Goal: Task Accomplishment & Management: Manage account settings

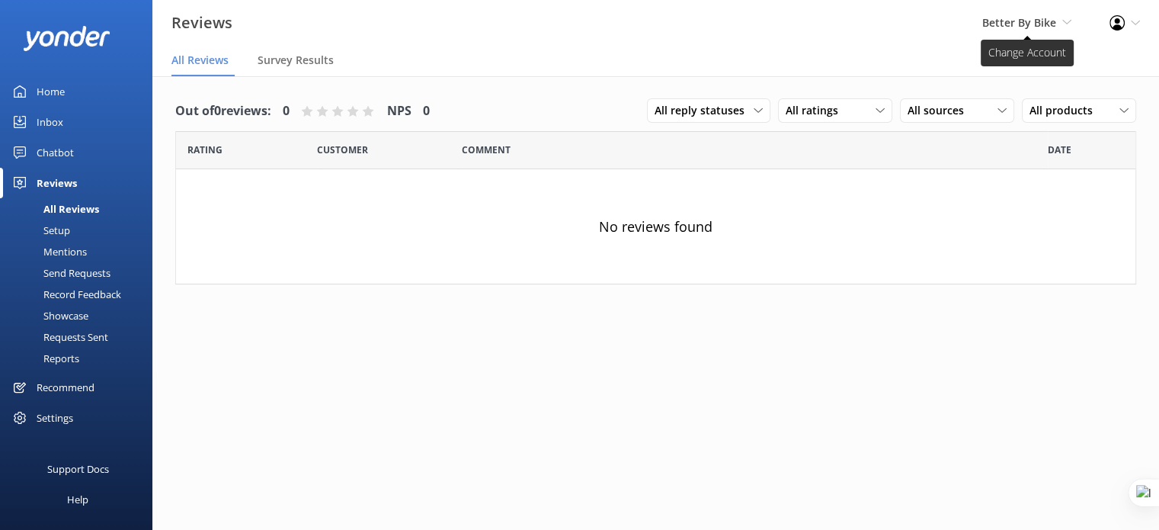
click at [1038, 26] on span "Better By Bike" at bounding box center [1019, 22] width 74 height 14
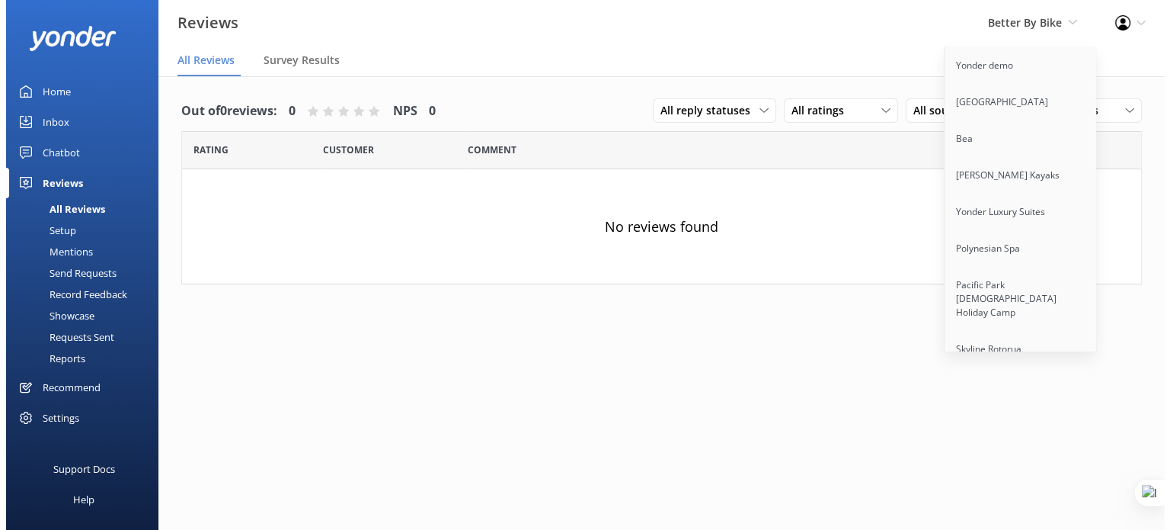
scroll to position [3523, 0]
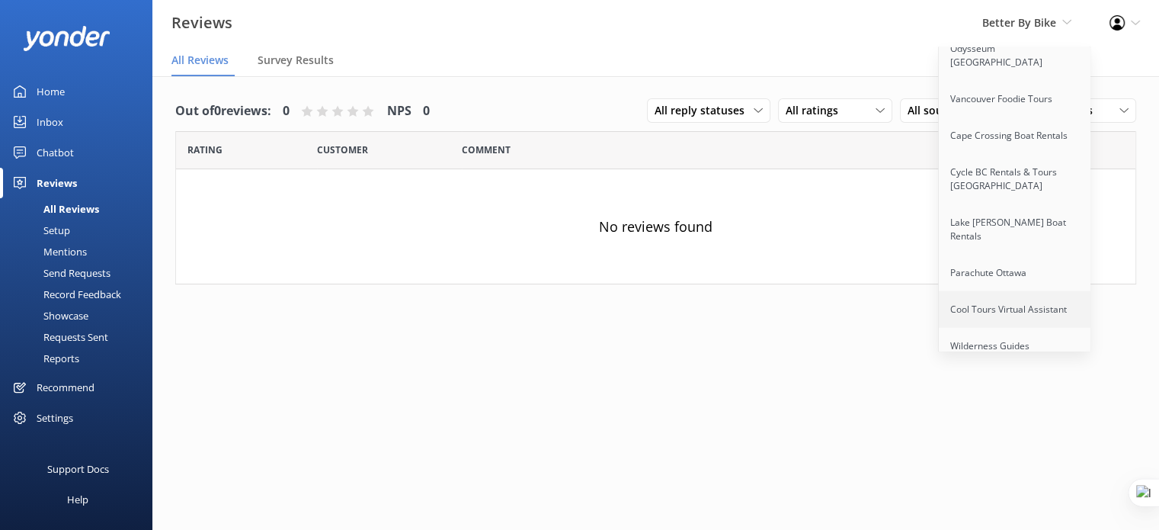
click at [1002, 291] on link "Cool Tours Virtual Assistant" at bounding box center [1015, 309] width 152 height 37
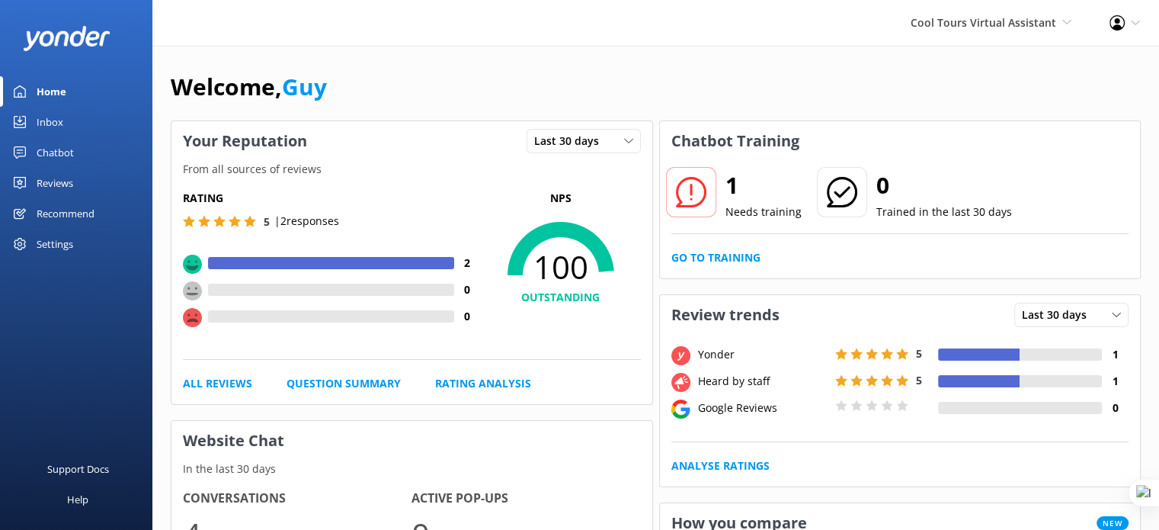
click at [56, 240] on div "Settings" at bounding box center [55, 244] width 37 height 30
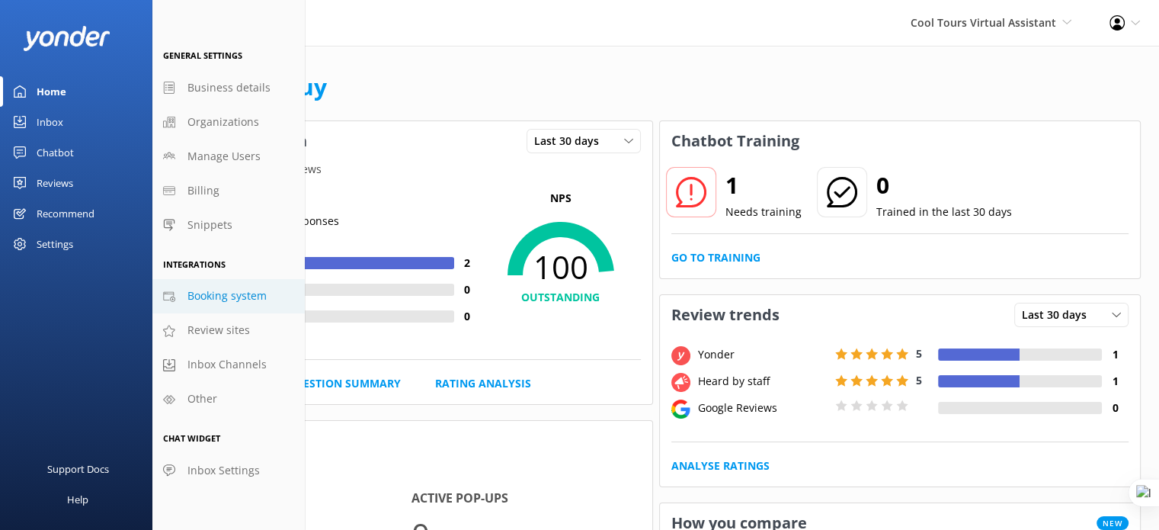
click at [237, 295] on span "Booking system" at bounding box center [226, 295] width 79 height 17
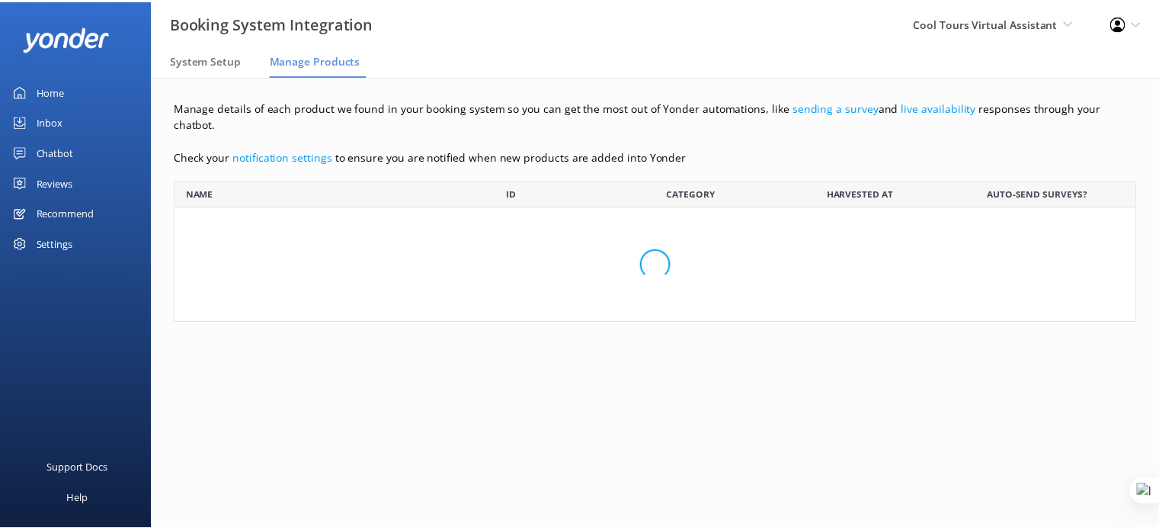
scroll to position [130, 960]
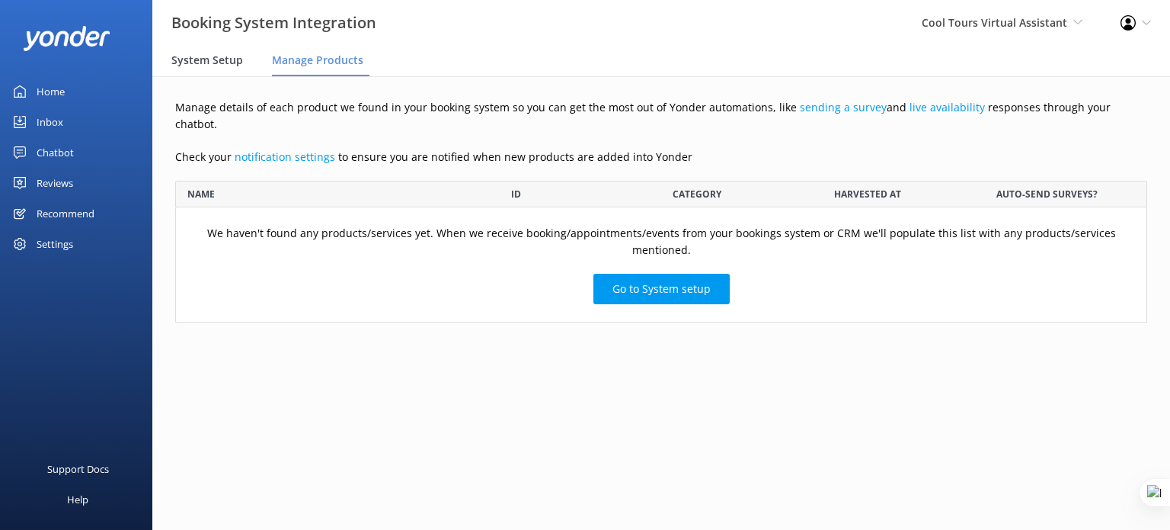
click at [206, 61] on span "System Setup" at bounding box center [207, 60] width 72 height 15
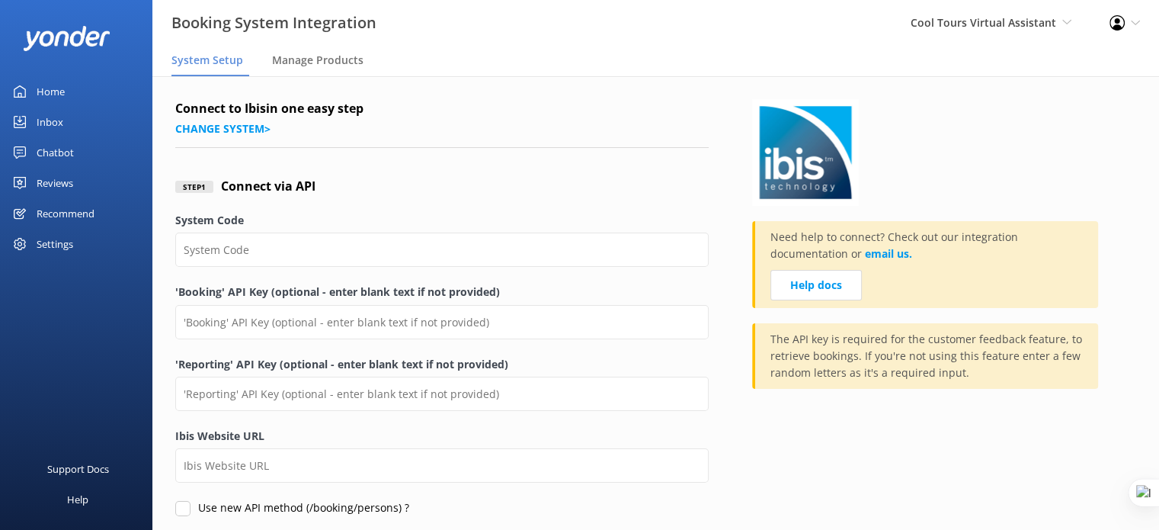
click at [222, 137] on div "Connect to Ibis in one easy step Change system >" at bounding box center [441, 123] width 533 height 49
click at [222, 130] on link "Change system >" at bounding box center [222, 128] width 95 height 14
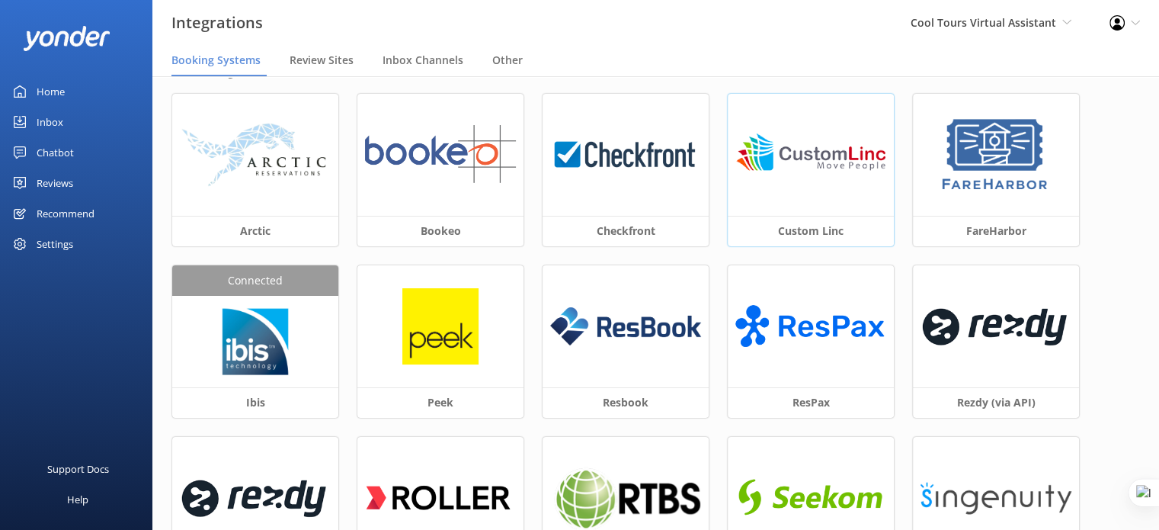
scroll to position [76, 0]
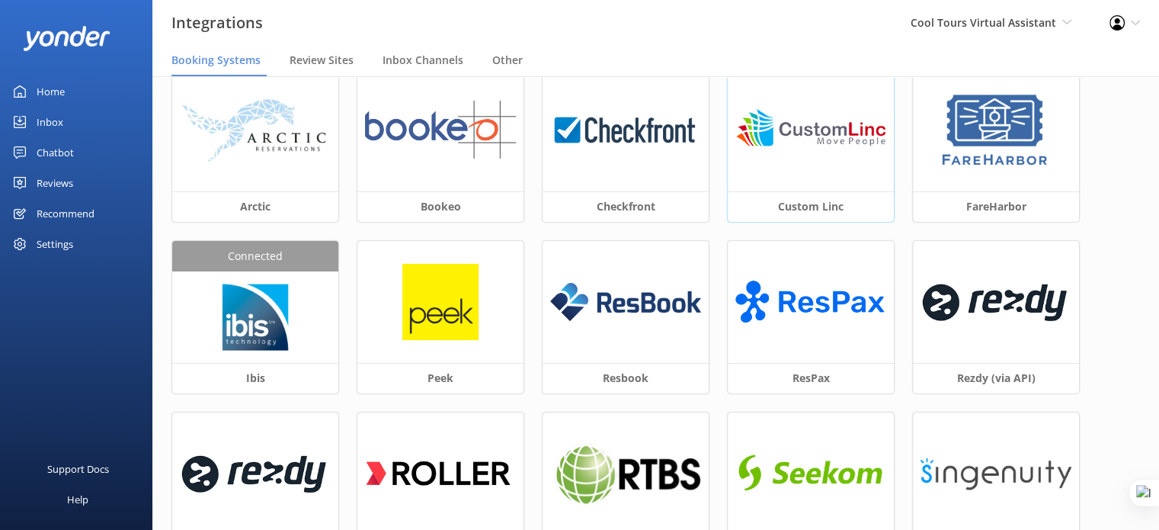
click at [811, 132] on img at bounding box center [810, 130] width 151 height 59
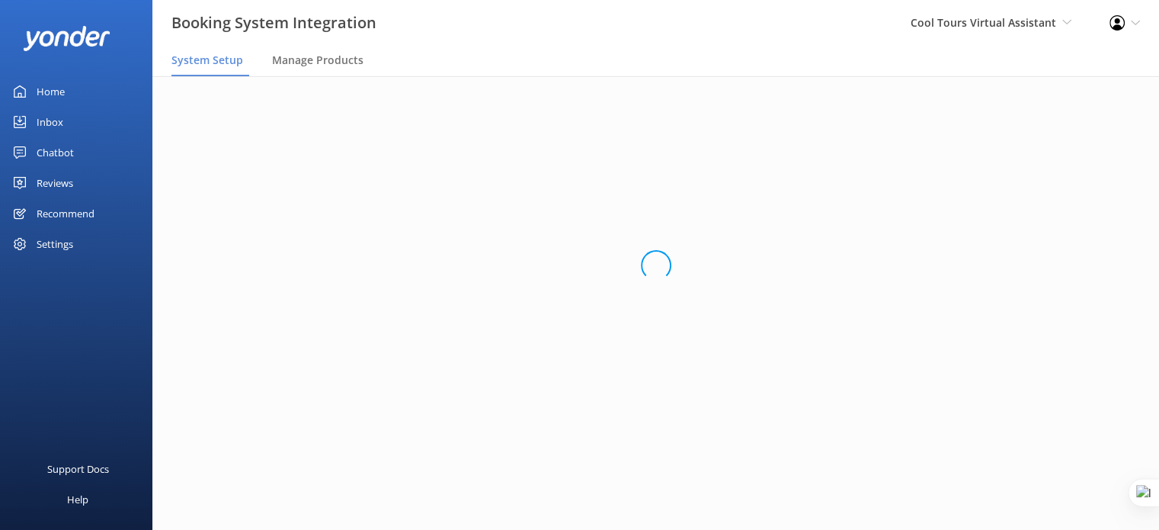
scroll to position [28, 0]
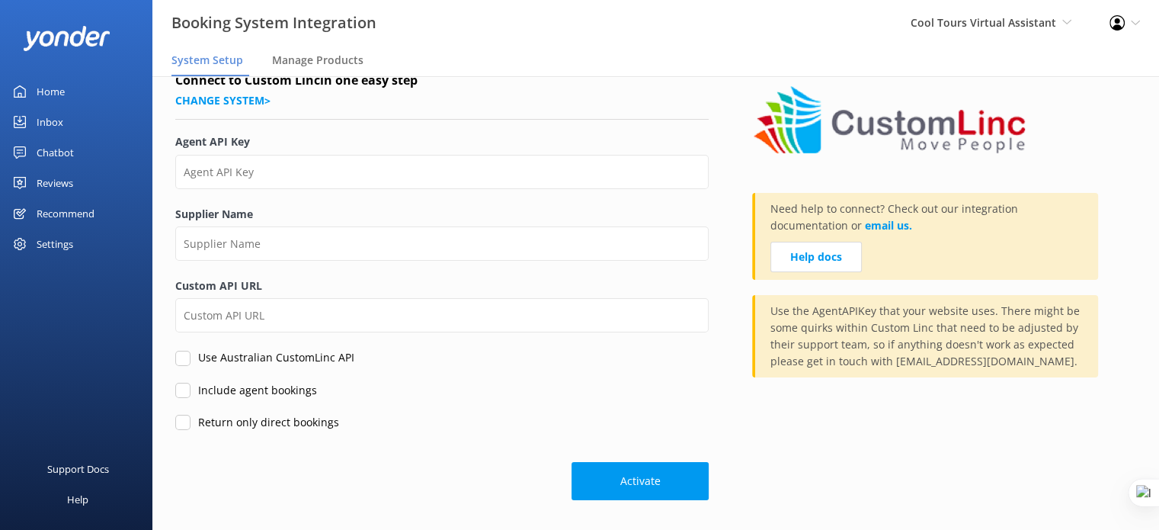
click at [187, 359] on input "Use Australian CustomLinc API" at bounding box center [182, 358] width 15 height 15
checkbox input "false"
click at [186, 392] on input "Include agent bookings" at bounding box center [182, 390] width 15 height 15
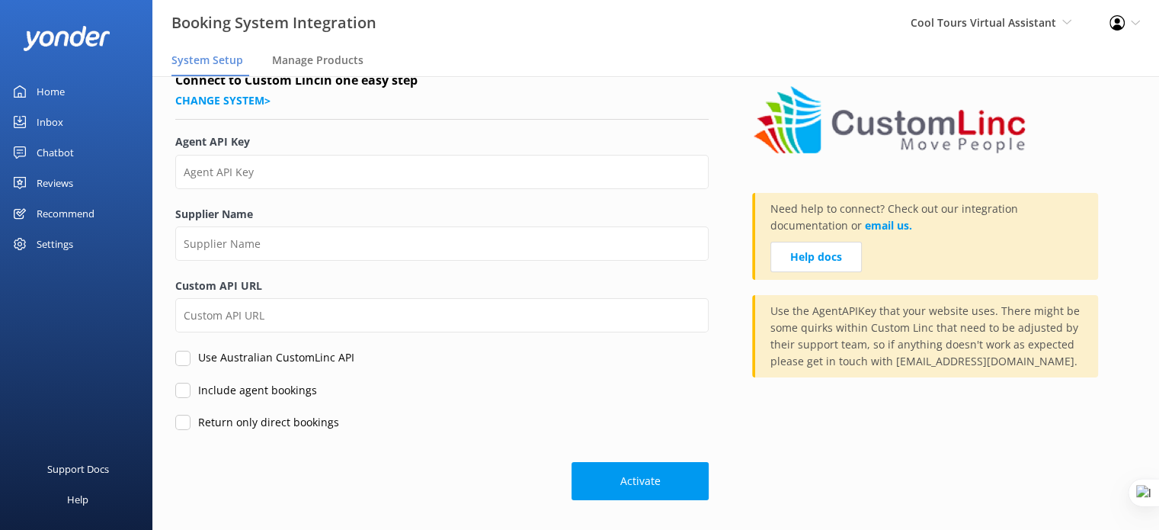
checkbox input "false"
click at [180, 420] on input "Return only direct bookings" at bounding box center [182, 422] width 15 height 15
click at [185, 421] on input "Return only direct bookings" at bounding box center [182, 422] width 15 height 15
checkbox input "false"
click at [187, 391] on input "Include agent bookings" at bounding box center [182, 390] width 15 height 15
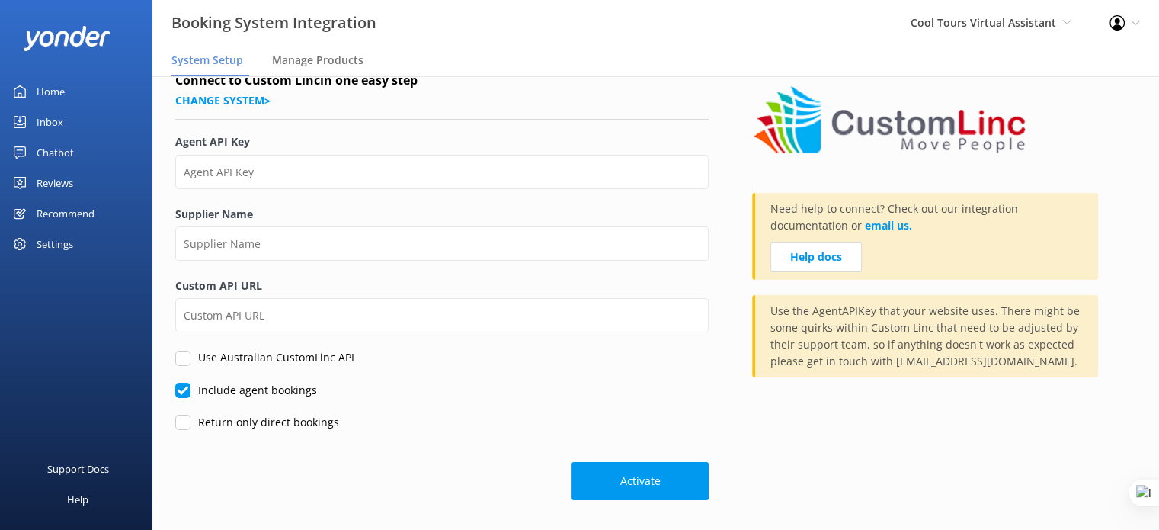
checkbox input "true"
click at [186, 424] on input "Return only direct bookings" at bounding box center [182, 422] width 15 height 15
checkbox input "true"
click at [183, 393] on input "Include agent bookings" at bounding box center [182, 390] width 15 height 15
checkbox input "false"
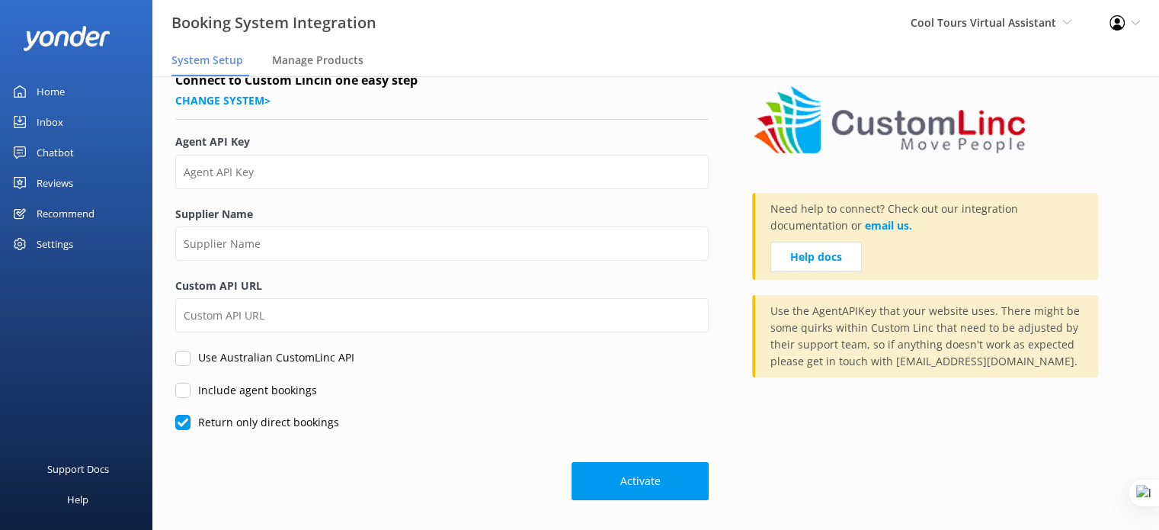
click at [181, 423] on input "Return only direct bookings" at bounding box center [182, 422] width 15 height 15
checkbox input "false"
click at [187, 392] on input "Include agent bookings" at bounding box center [182, 390] width 15 height 15
checkbox input "true"
click at [187, 420] on input "Return only direct bookings" at bounding box center [182, 422] width 15 height 15
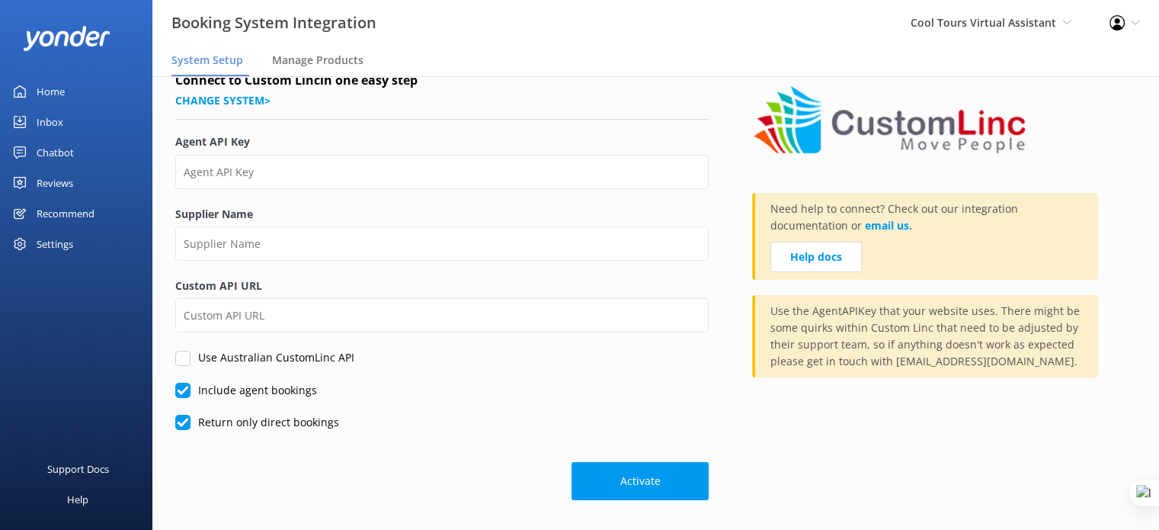
checkbox input "true"
click at [191, 388] on label "Include agent bookings" at bounding box center [246, 390] width 142 height 17
click at [190, 388] on input "Include agent bookings" at bounding box center [182, 390] width 15 height 15
checkbox input "false"
click at [188, 432] on form "Connect to Custom Linc in one easy step Change system > Agent API Key Supplier …" at bounding box center [441, 285] width 533 height 429
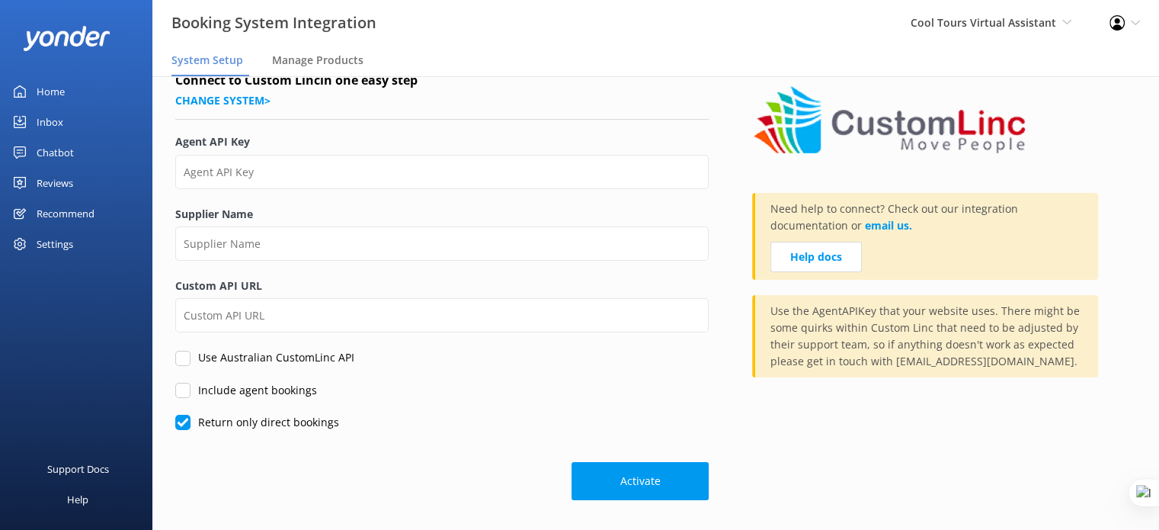
click at [183, 424] on input "Return only direct bookings" at bounding box center [182, 422] width 15 height 15
click at [181, 422] on input "Return only direct bookings" at bounding box center [182, 422] width 15 height 15
click at [184, 424] on input "Return only direct bookings" at bounding box center [182, 422] width 15 height 15
checkbox input "false"
click at [241, 101] on link "Change system >" at bounding box center [222, 100] width 95 height 14
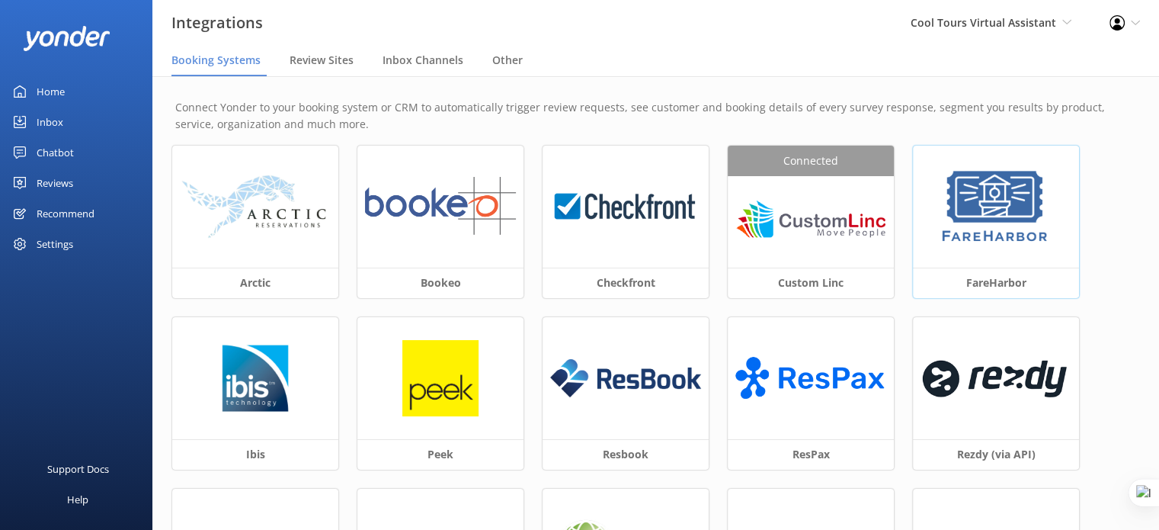
click at [1002, 233] on img at bounding box center [995, 206] width 115 height 76
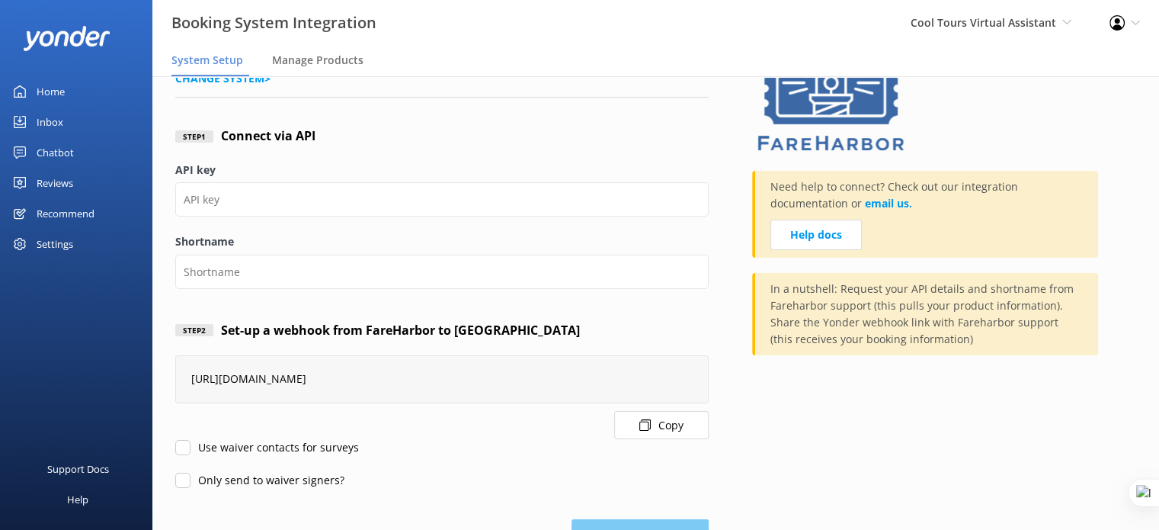
scroll to position [107, 0]
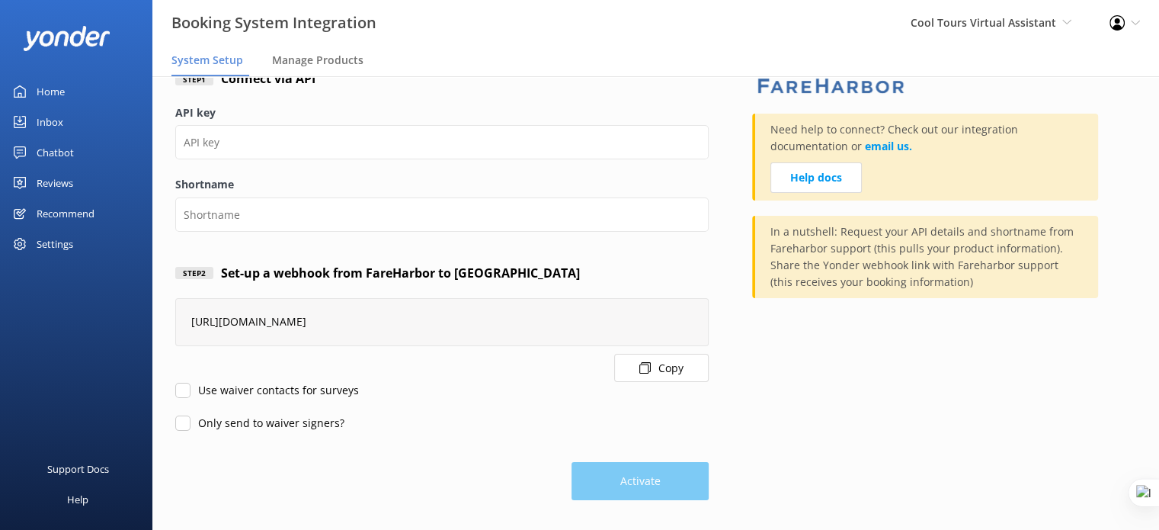
click at [175, 387] on input "Use waiver contacts for surveys" at bounding box center [182, 390] width 15 height 15
checkbox input "true"
click at [177, 423] on input "Only send to waiver signers?" at bounding box center [182, 422] width 15 height 15
click at [184, 426] on input "Only send to waiver signers?" at bounding box center [182, 422] width 15 height 15
checkbox input "false"
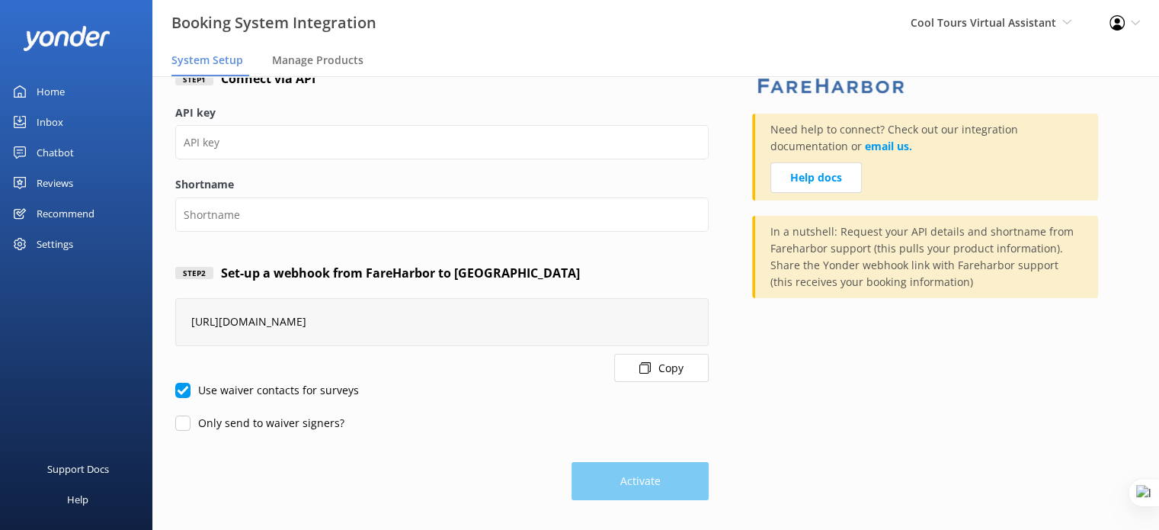
click at [184, 395] on input "Use waiver contacts for surveys" at bounding box center [182, 390] width 15 height 15
checkbox input "false"
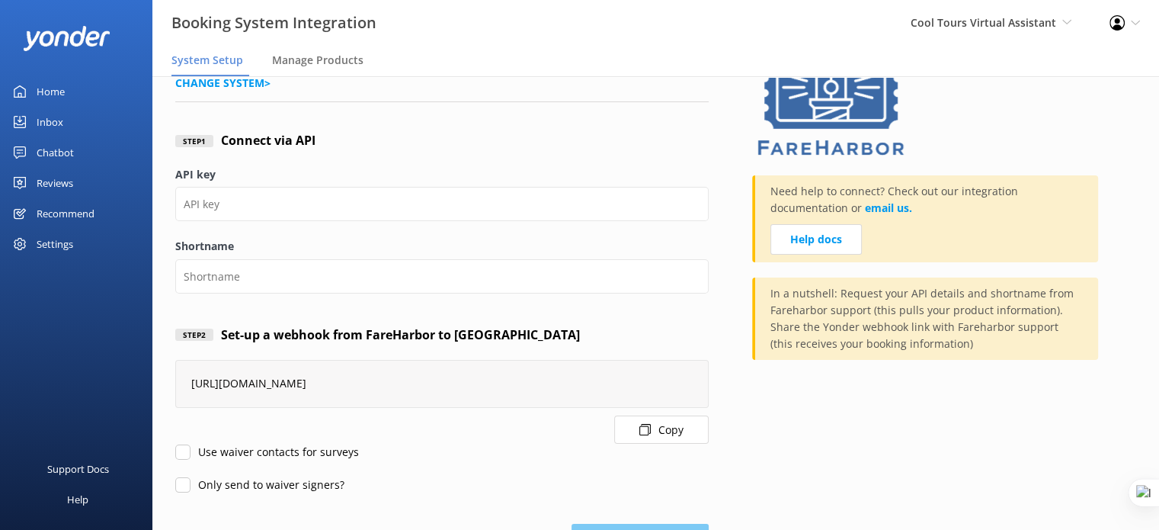
scroll to position [0, 0]
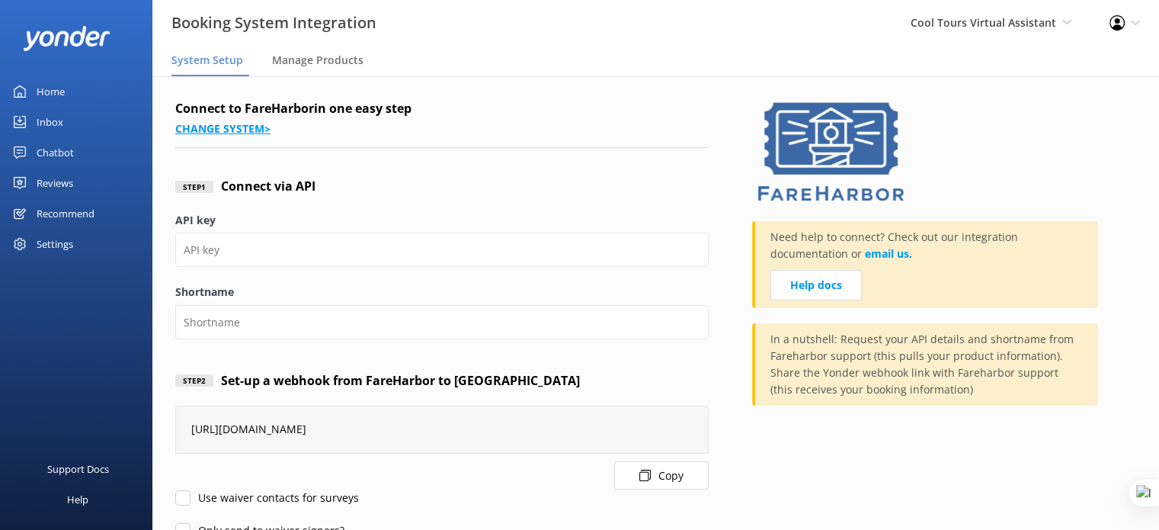
click at [238, 133] on link "Change system >" at bounding box center [222, 128] width 95 height 14
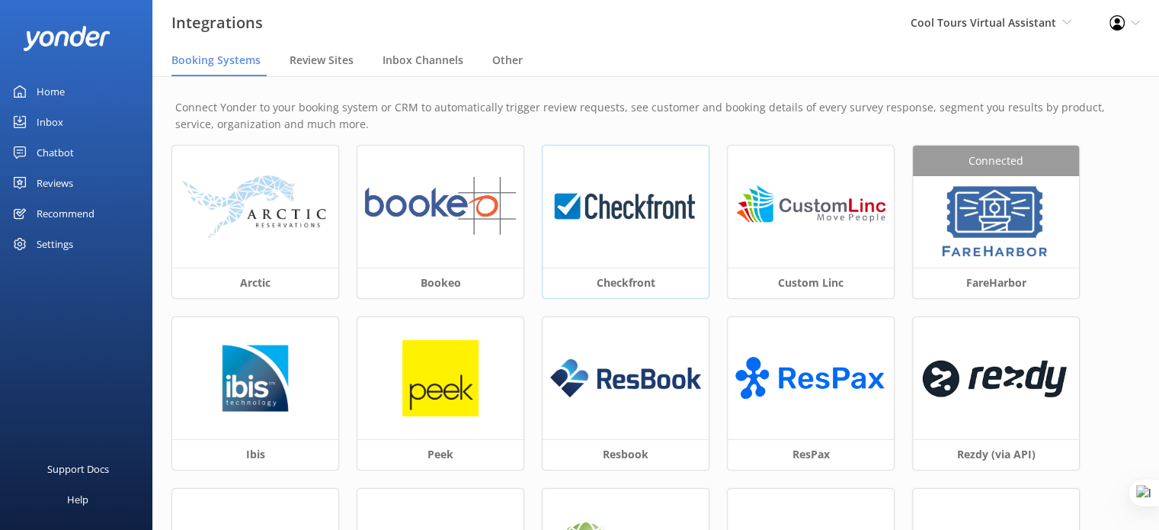
click at [622, 210] on img at bounding box center [625, 206] width 151 height 59
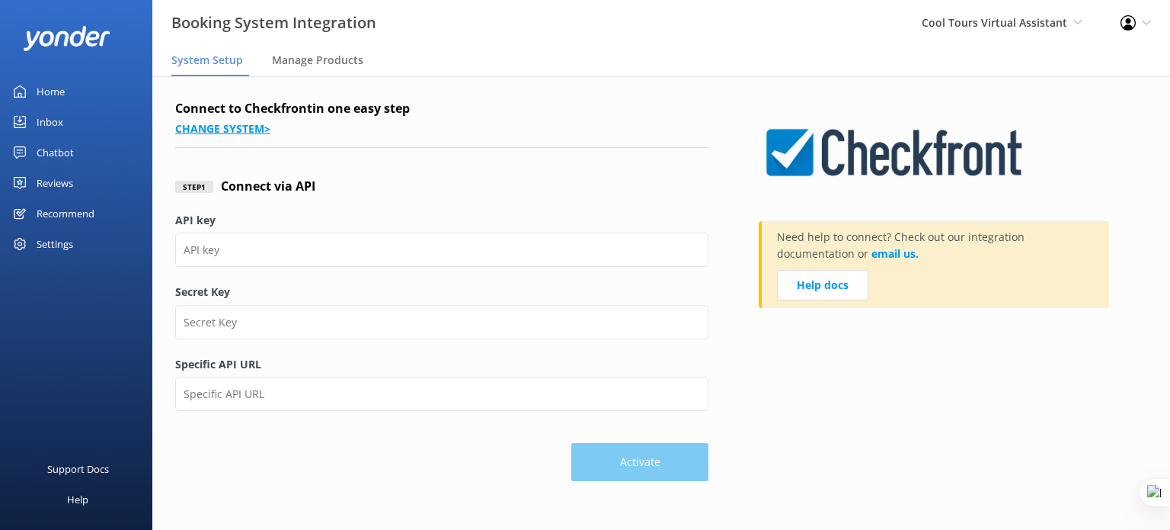
click at [232, 130] on link "Change system >" at bounding box center [222, 128] width 95 height 14
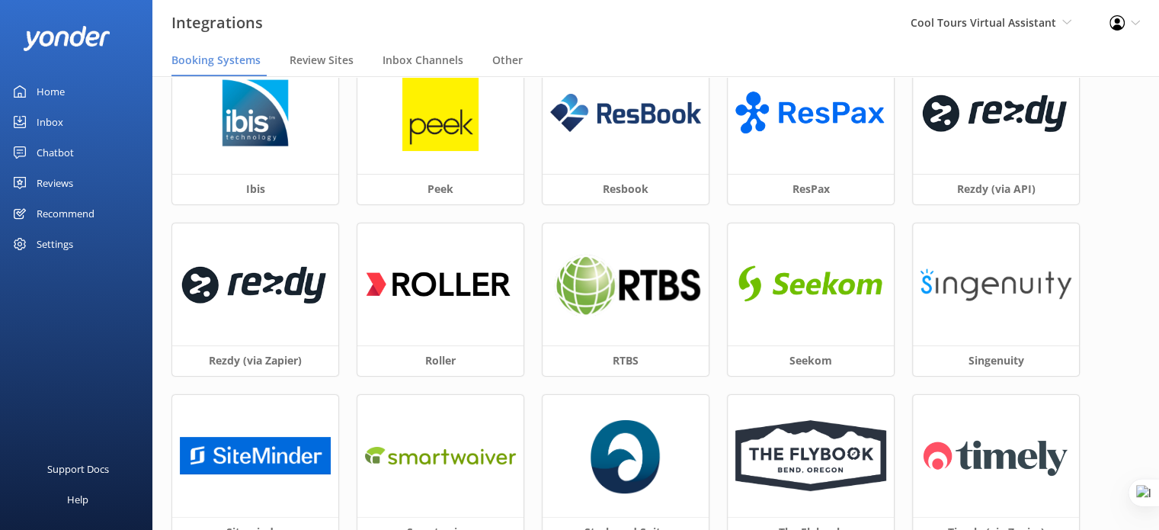
scroll to position [305, 0]
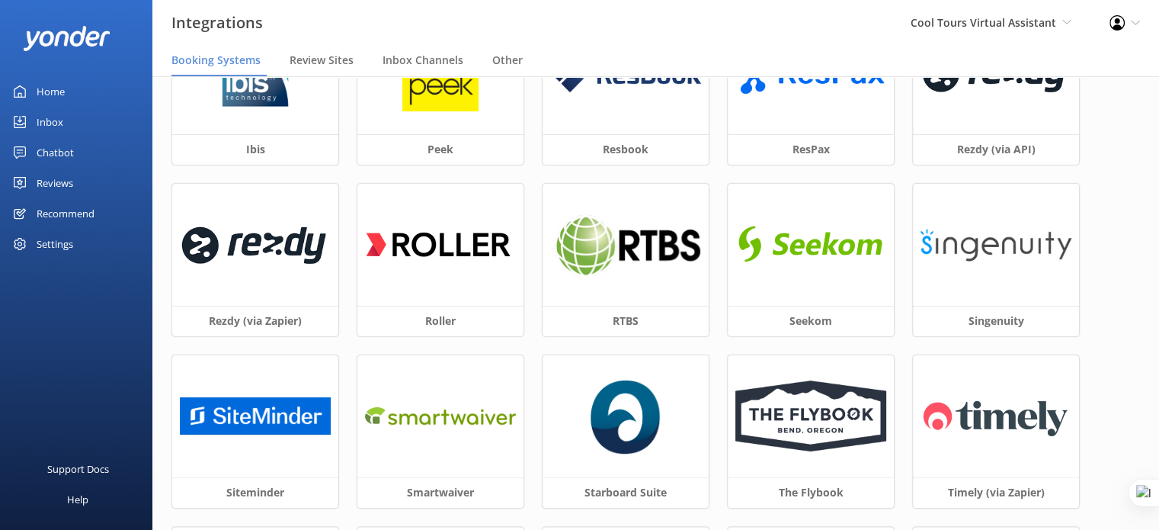
click at [265, 121] on div at bounding box center [255, 73] width 166 height 122
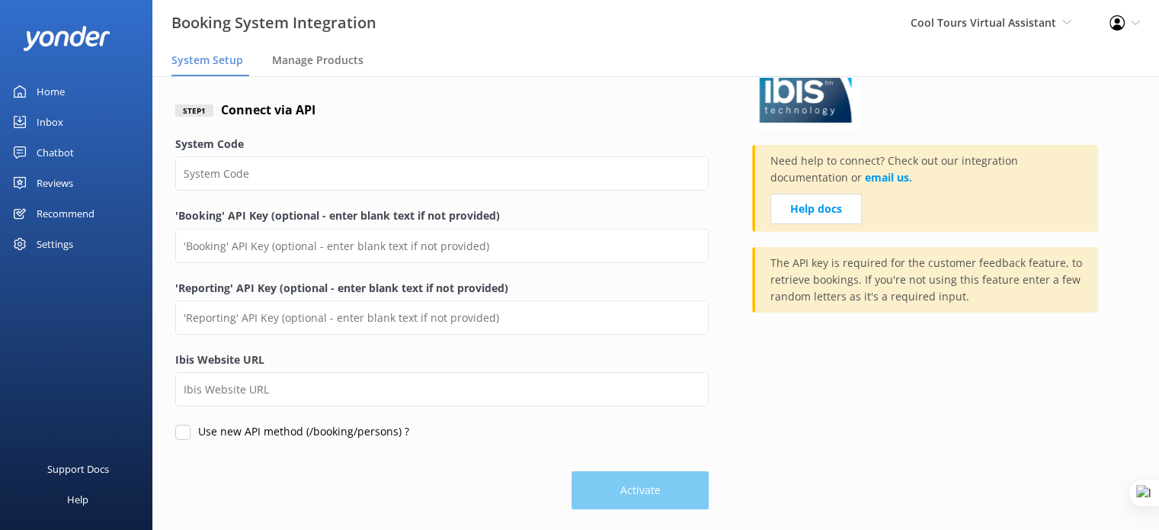
scroll to position [85, 0]
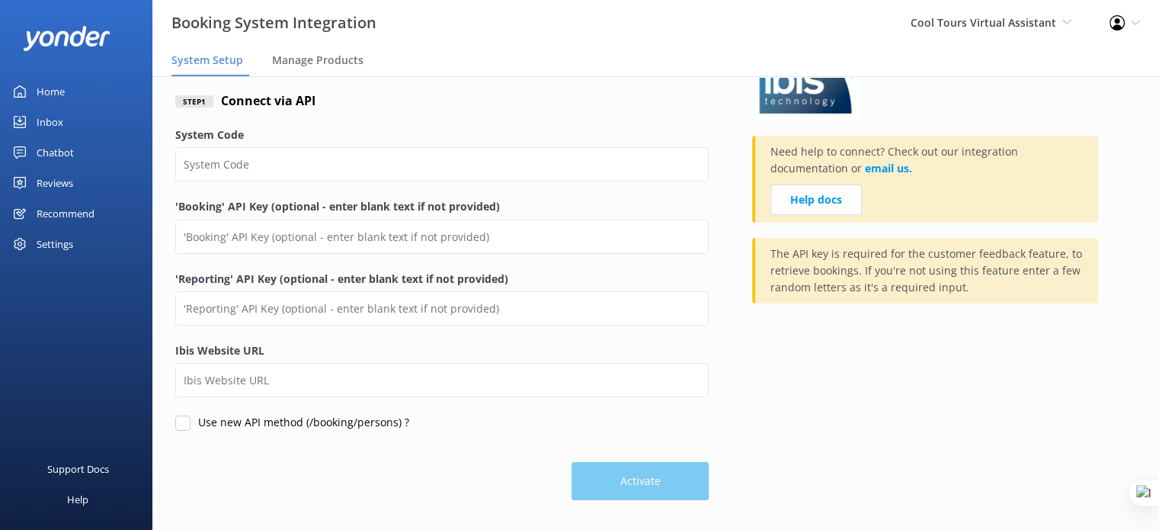
click at [184, 420] on input "Use new API method (/booking/persons) ?" at bounding box center [182, 422] width 15 height 15
click at [186, 422] on input "Use new API method (/booking/persons) ?" at bounding box center [182, 422] width 15 height 15
checkbox input "false"
click at [434, 427] on div "Use new API method (/booking/persons) ?" at bounding box center [441, 422] width 533 height 17
click at [845, 201] on link "Help docs" at bounding box center [815, 199] width 91 height 30
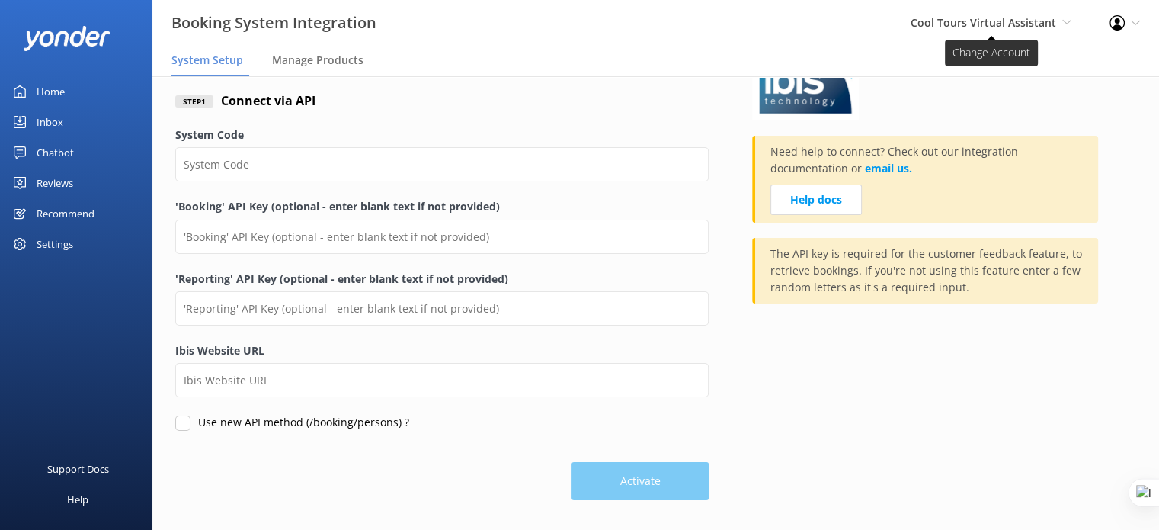
click at [1058, 30] on span "Cool Tours Virtual Assistant Yonder demo [GEOGRAPHIC_DATA] Bea [PERSON_NAME] Ka…" at bounding box center [991, 22] width 161 height 17
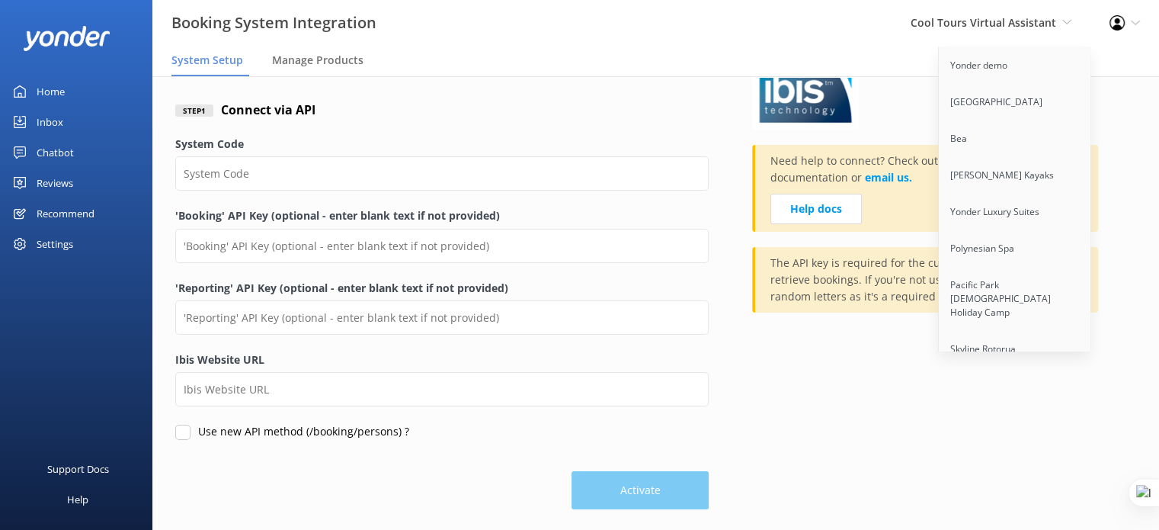
scroll to position [5188, 0]
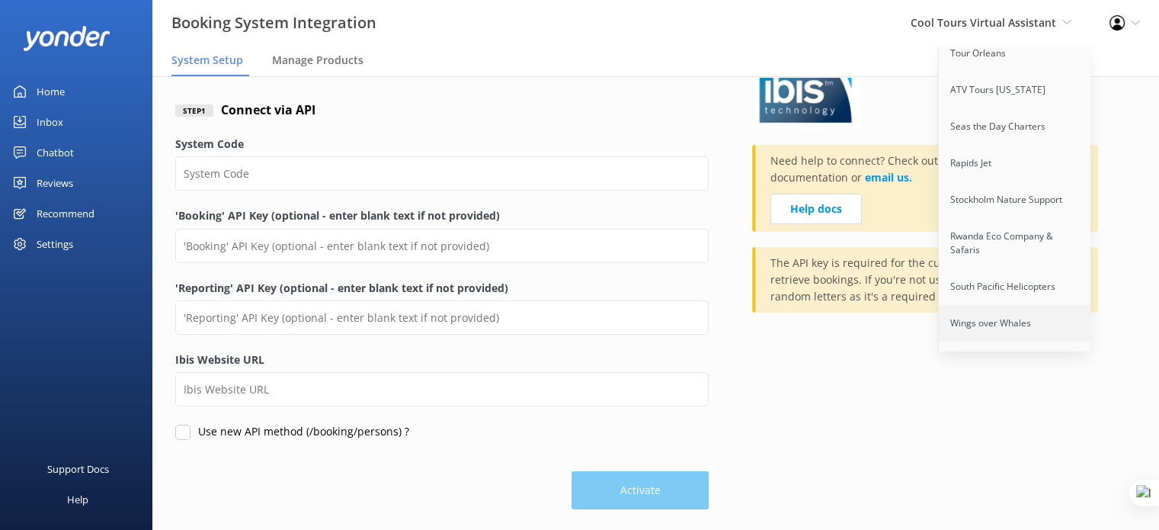
click at [996, 305] on link "Wings over Whales" at bounding box center [1015, 323] width 152 height 37
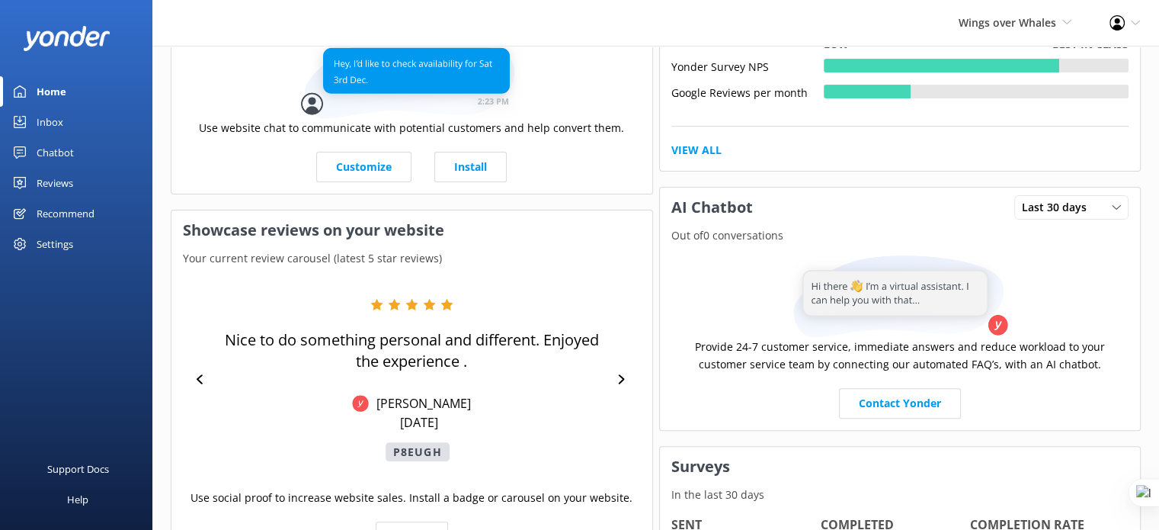
scroll to position [381, 0]
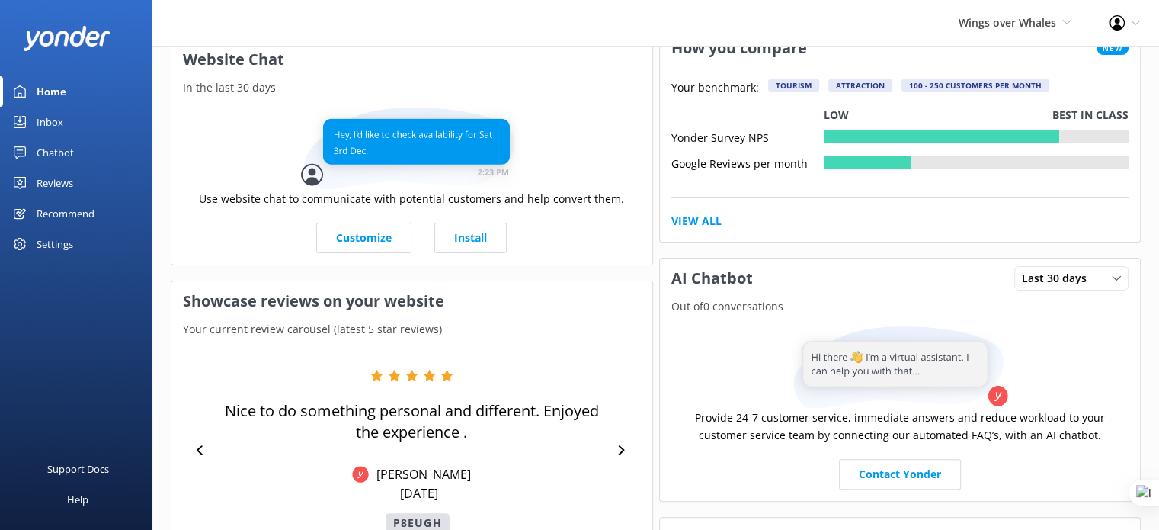
click at [59, 183] on div "Reviews" at bounding box center [55, 183] width 37 height 30
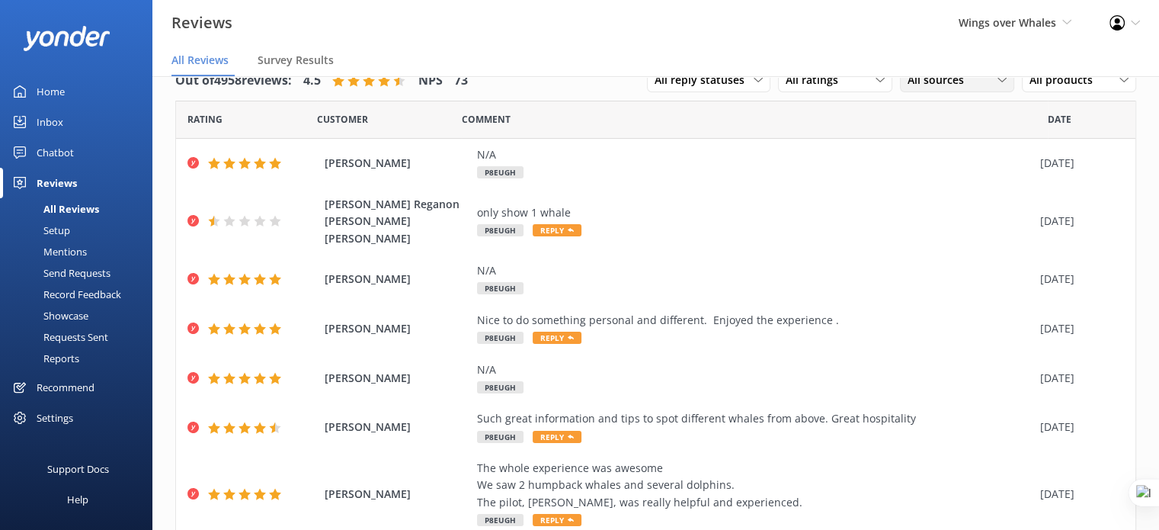
click at [942, 81] on span "All sources" at bounding box center [941, 80] width 66 height 17
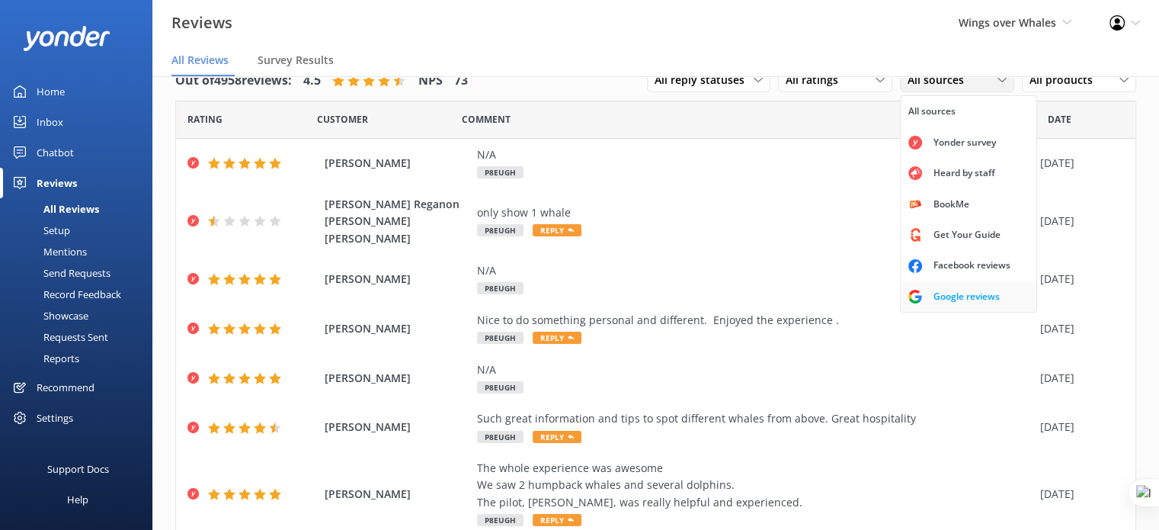
click at [902, 308] on link "Google reviews" at bounding box center [969, 296] width 136 height 30
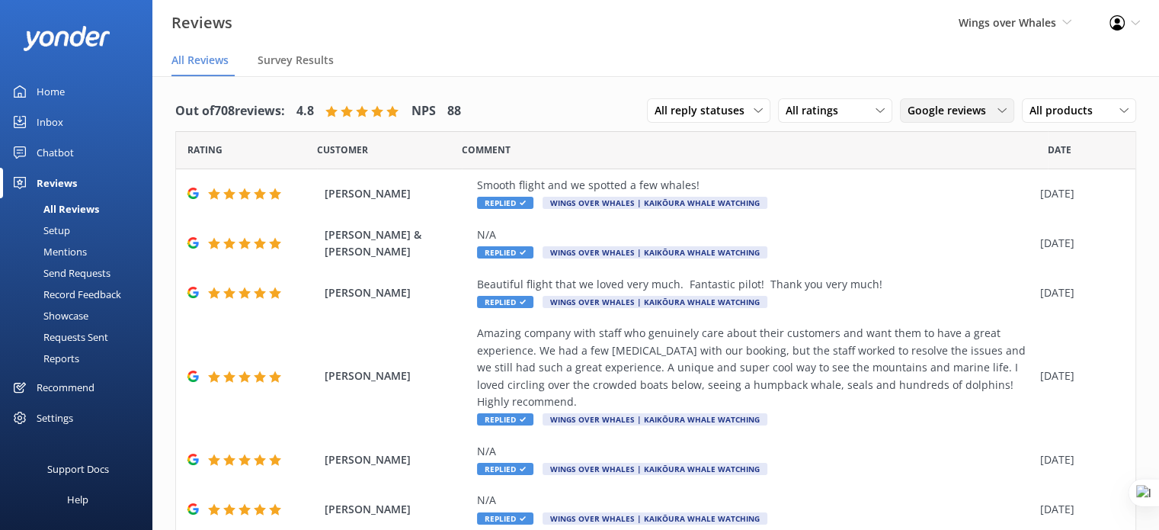
click at [913, 112] on span "Google reviews" at bounding box center [952, 110] width 88 height 17
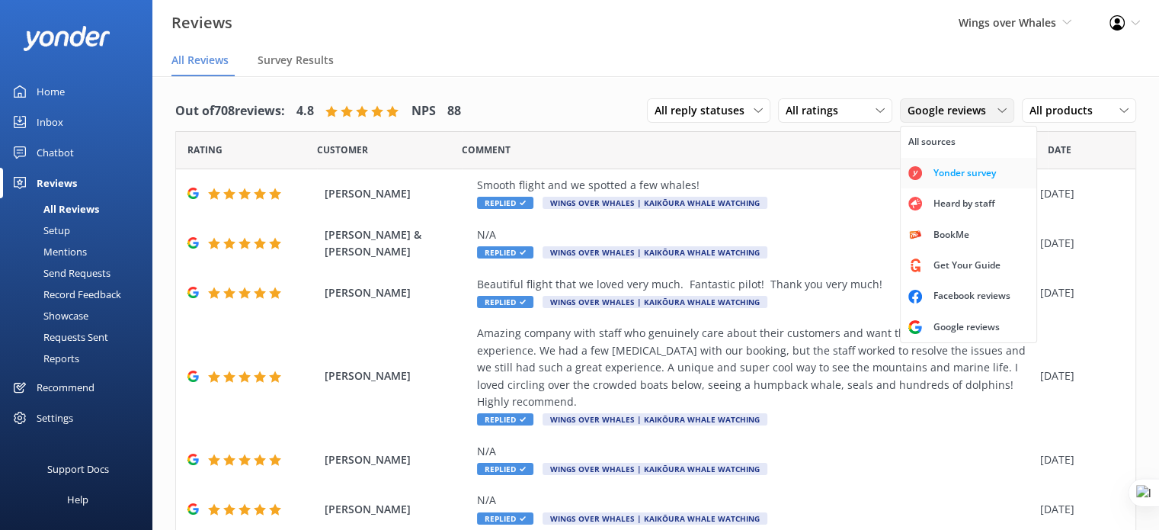
click at [934, 168] on div "Yonder survey" at bounding box center [964, 172] width 85 height 15
